Goal: Information Seeking & Learning: Check status

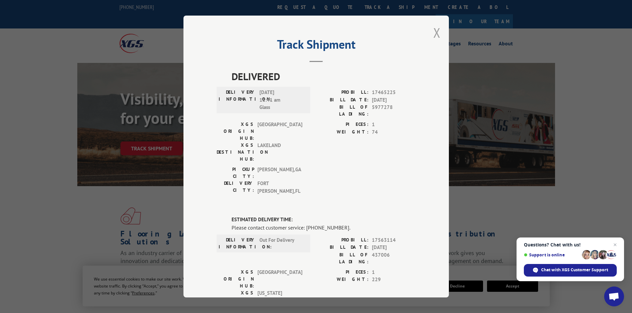
drag, startPoint x: 434, startPoint y: 34, endPoint x: 430, endPoint y: 34, distance: 3.6
click at [430, 34] on div "Track Shipment DELIVERED DELIVERY INFORMATION: [DATE] 11:41 am Glass PROBILL: 1…" at bounding box center [315, 157] width 265 height 282
click at [440, 32] on div "Track Shipment DELIVERED DELIVERY INFORMATION: [DATE] 11:41 am Glass PROBILL: 1…" at bounding box center [315, 157] width 265 height 282
click at [434, 30] on button "Close modal" at bounding box center [436, 33] width 7 height 18
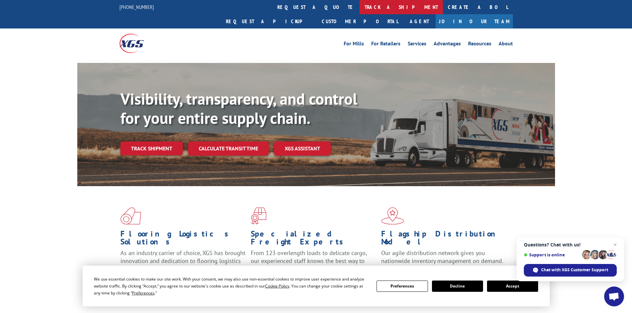
click at [360, 8] on link "track a shipment" at bounding box center [401, 7] width 83 height 14
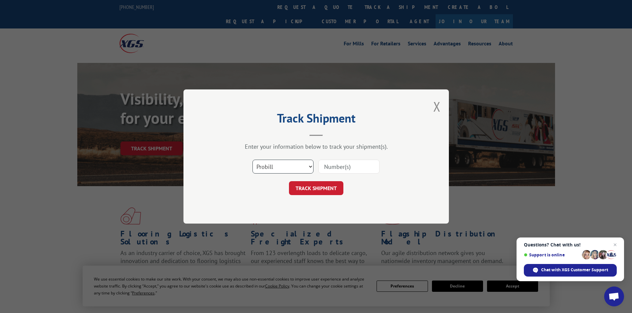
click at [276, 163] on select "Select category... Probill BOL PO" at bounding box center [282, 167] width 61 height 14
select select "po"
click at [252, 160] on select "Select category... Probill BOL PO" at bounding box center [282, 167] width 61 height 14
click at [339, 152] on div "Enter your information below to track your shipment(s). Select category... Prob…" at bounding box center [316, 169] width 199 height 52
click at [340, 164] on input at bounding box center [348, 167] width 61 height 14
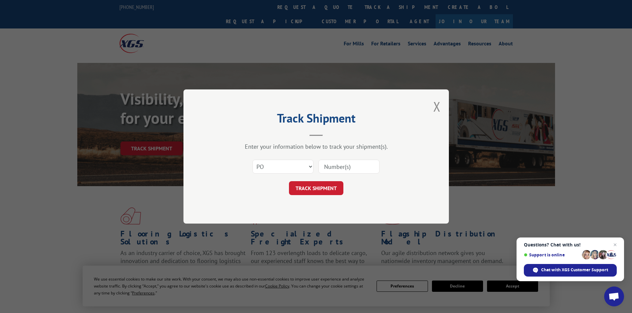
paste input "14532091"
type input "14532091"
click at [325, 181] on button "TRACK SHIPMENT" at bounding box center [316, 188] width 54 height 14
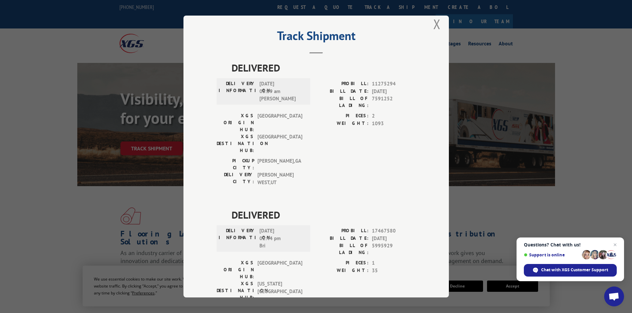
scroll to position [17, 0]
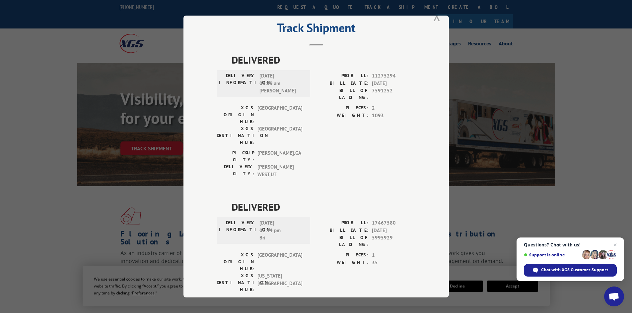
click at [433, 19] on button "Close modal" at bounding box center [436, 16] width 7 height 18
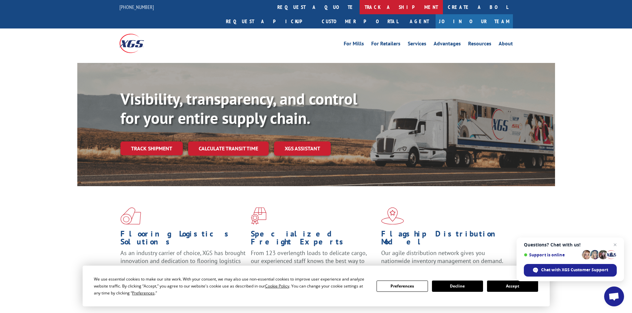
click at [360, 6] on link "track a shipment" at bounding box center [401, 7] width 83 height 14
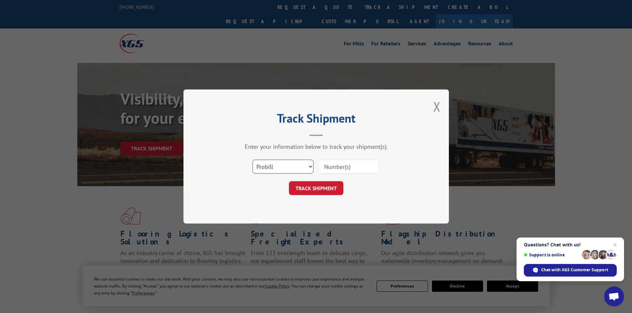
drag, startPoint x: 273, startPoint y: 164, endPoint x: 273, endPoint y: 170, distance: 6.3
click at [273, 164] on select "Select category... Probill BOL PO" at bounding box center [282, 167] width 61 height 14
select select "po"
click at [252, 160] on select "Select category... Probill BOL PO" at bounding box center [282, 167] width 61 height 14
paste input "14531969"
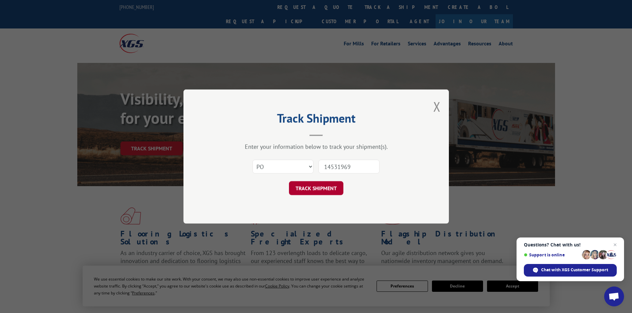
type input "14531969"
click at [329, 187] on button "TRACK SHIPMENT" at bounding box center [316, 188] width 54 height 14
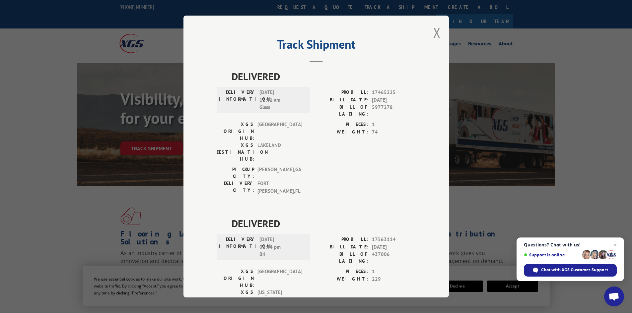
click at [426, 36] on div "Track Shipment DELIVERED DELIVERY INFORMATION: [DATE] 11:41 am Glass PROBILL: 1…" at bounding box center [315, 157] width 265 height 282
drag, startPoint x: 433, startPoint y: 33, endPoint x: 225, endPoint y: 18, distance: 208.8
click at [433, 33] on button "Close modal" at bounding box center [436, 33] width 7 height 18
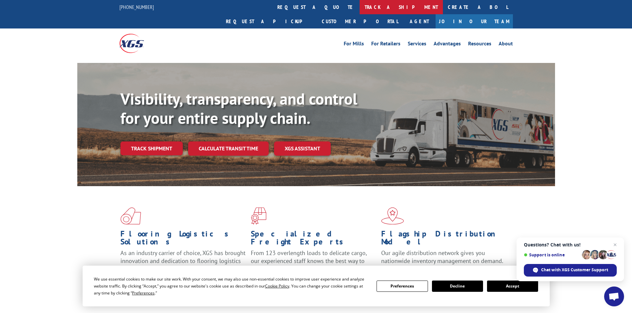
click at [360, 2] on link "track a shipment" at bounding box center [401, 7] width 83 height 14
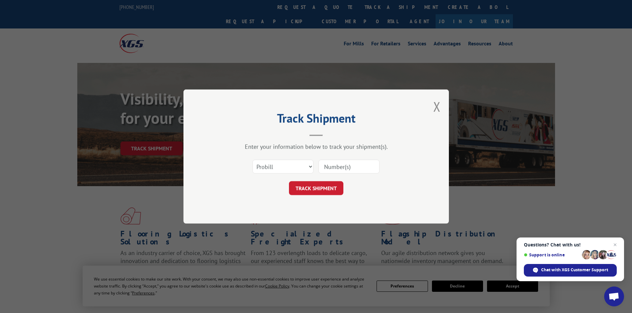
drag, startPoint x: 276, startPoint y: 159, endPoint x: 275, endPoint y: 165, distance: 6.8
click at [276, 158] on div "Select category... Probill BOL PO" at bounding box center [316, 167] width 199 height 22
click at [275, 165] on select "Select category... Probill BOL PO" at bounding box center [282, 167] width 61 height 14
select select "po"
click at [252, 160] on select "Select category... Probill BOL PO" at bounding box center [282, 167] width 61 height 14
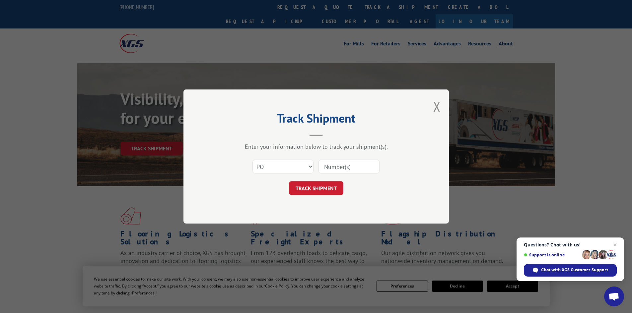
paste input "14531969"
type input "14531969"
click at [322, 188] on button "TRACK SHIPMENT" at bounding box center [316, 188] width 54 height 14
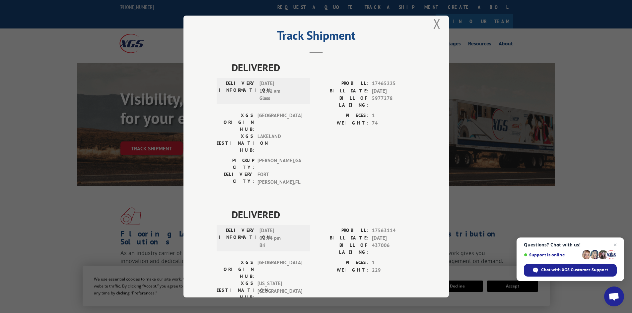
scroll to position [17, 0]
